Goal: Information Seeking & Learning: Find specific fact

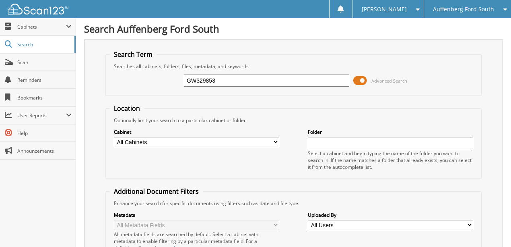
click at [474, 8] on span "Auffenberg Ford South" at bounding box center [463, 9] width 61 height 5
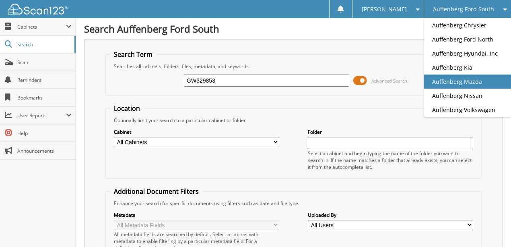
click at [480, 80] on link "Auffenberg Mazda" at bounding box center [467, 82] width 87 height 14
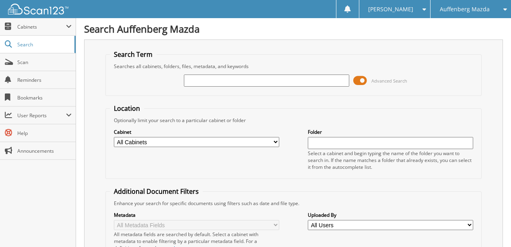
click at [208, 81] on input "text" at bounding box center [267, 81] width 166 height 12
type input "kz254785"
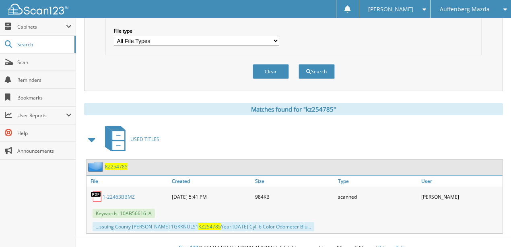
scroll to position [265, 0]
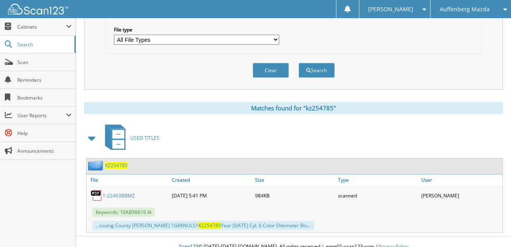
click at [115, 192] on link "1-22463BBMZ" at bounding box center [119, 195] width 32 height 7
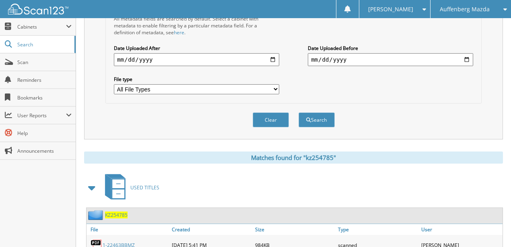
scroll to position [104, 0]
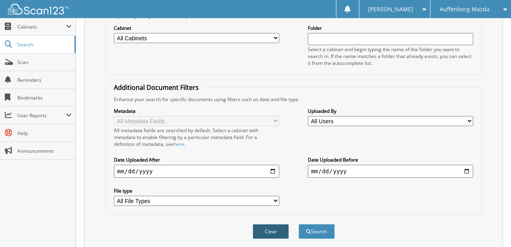
click at [279, 224] on button "Clear" at bounding box center [271, 231] width 36 height 15
click at [31, 63] on span "Scan" at bounding box center [44, 62] width 54 height 7
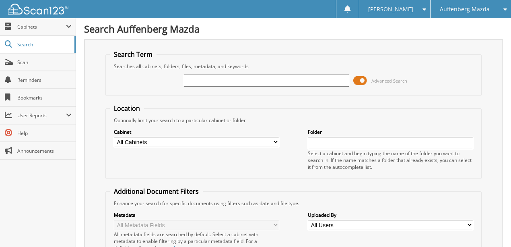
click at [219, 83] on input "text" at bounding box center [267, 81] width 166 height 12
type input "12031C"
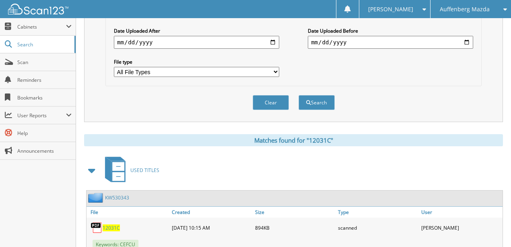
scroll to position [265, 0]
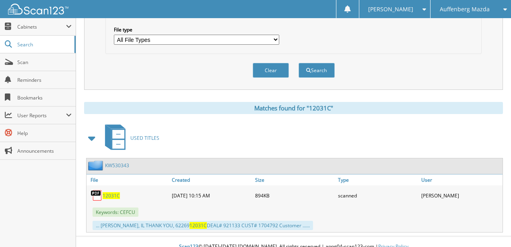
click at [104, 192] on span "12031C" at bounding box center [111, 195] width 17 height 7
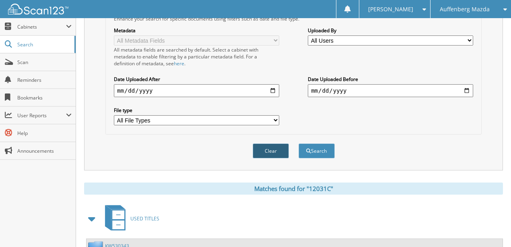
click at [282, 143] on button "Clear" at bounding box center [271, 150] width 36 height 15
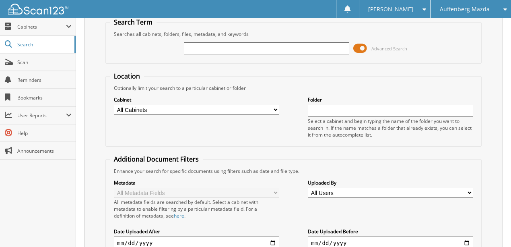
scroll to position [0, 0]
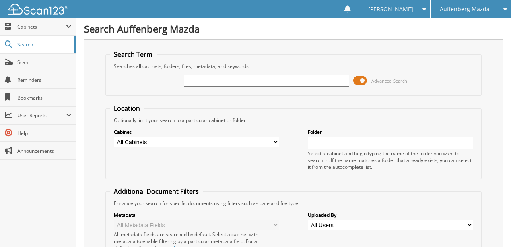
click at [205, 81] on input "text" at bounding box center [267, 81] width 166 height 12
type input "11937K"
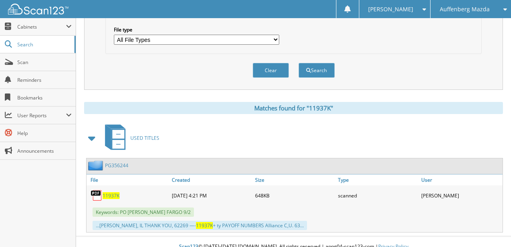
click at [112, 192] on span "11937K" at bounding box center [111, 195] width 17 height 7
click at [267, 64] on button "Clear" at bounding box center [271, 70] width 36 height 15
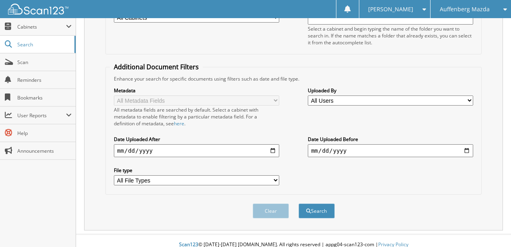
click at [467, 11] on span "Auffenberg Mazda" at bounding box center [465, 9] width 50 height 5
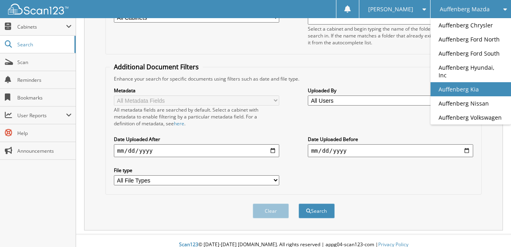
click at [463, 83] on link "Auffenberg Kia" at bounding box center [471, 89] width 81 height 14
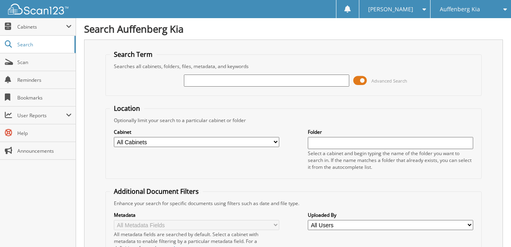
click at [201, 81] on input "text" at bounding box center [267, 81] width 166 height 12
type input "WALDRUP"
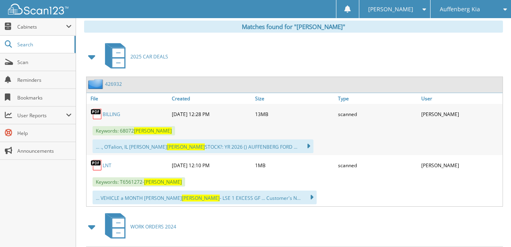
scroll to position [349, 0]
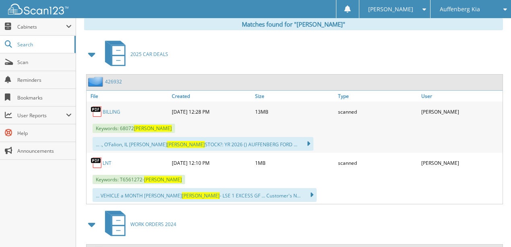
click at [106, 108] on link "BILLING" at bounding box center [112, 111] width 18 height 7
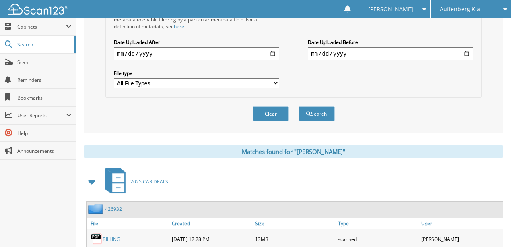
scroll to position [215, 0]
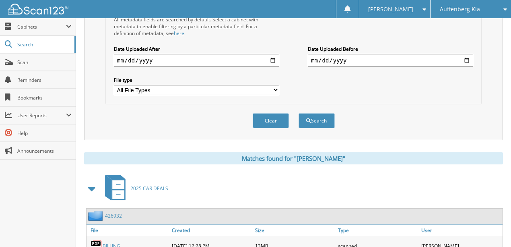
click at [271, 117] on button "Clear" at bounding box center [271, 120] width 36 height 15
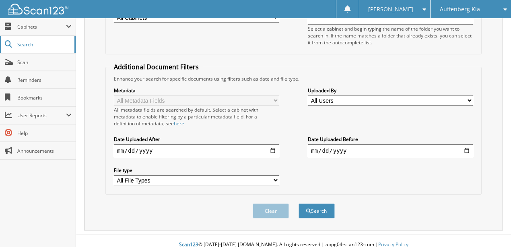
click at [23, 44] on span "Search" at bounding box center [43, 44] width 53 height 7
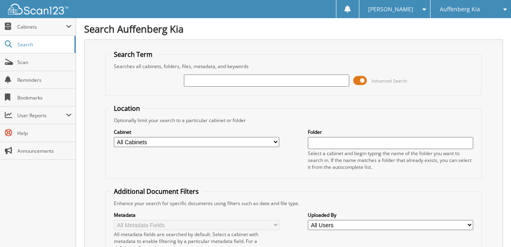
click at [457, 8] on span "Auffenberg Kia" at bounding box center [460, 9] width 40 height 5
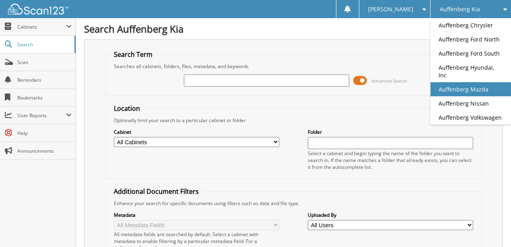
click at [472, 82] on link "Auffenberg Mazda" at bounding box center [471, 89] width 81 height 14
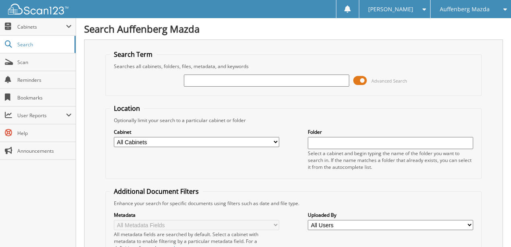
click at [204, 77] on input "text" at bounding box center [267, 81] width 166 height 12
type input "RLA10140"
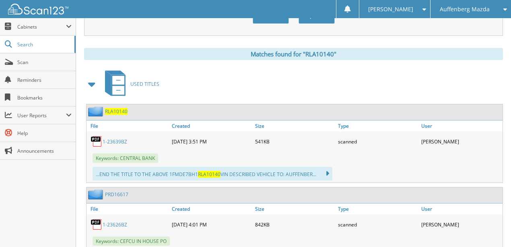
scroll to position [346, 0]
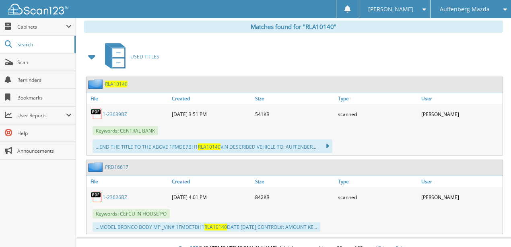
click at [110, 111] on link "1-23639BZ" at bounding box center [115, 114] width 25 height 7
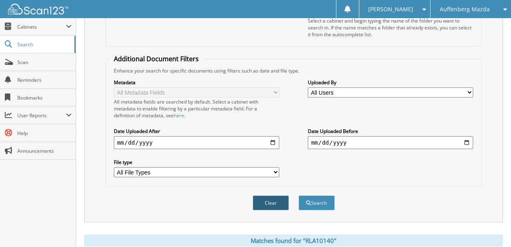
scroll to position [185, 0]
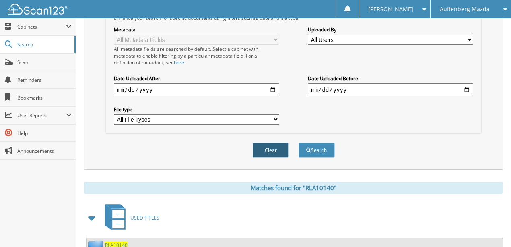
click at [270, 143] on button "Clear" at bounding box center [271, 150] width 36 height 15
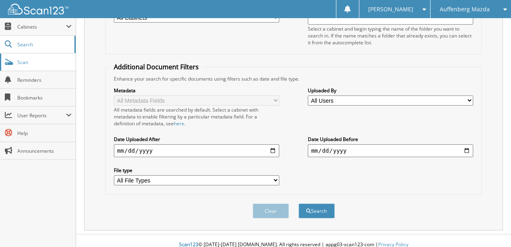
click at [32, 65] on link "Scan" at bounding box center [38, 62] width 76 height 17
